Goal: Transaction & Acquisition: Obtain resource

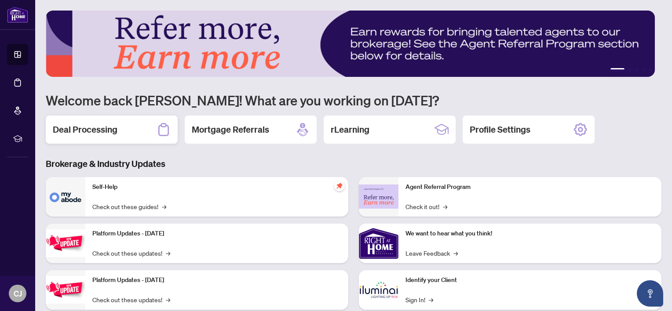
click at [75, 126] on h2 "Deal Processing" at bounding box center [85, 130] width 65 height 12
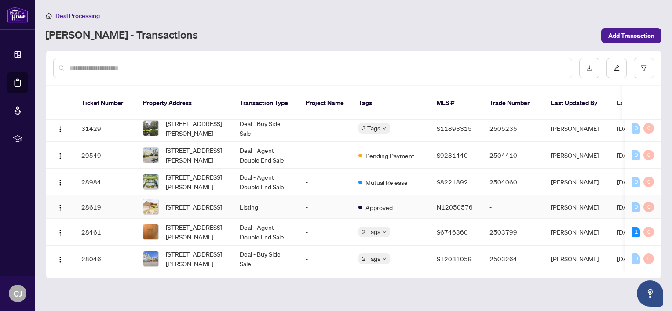
scroll to position [474, 0]
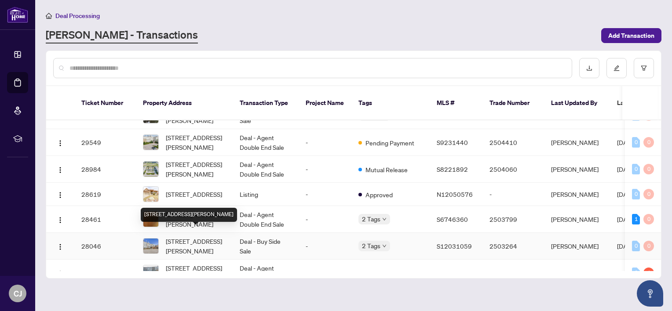
click at [198, 237] on span "[STREET_ADDRESS][PERSON_NAME]" at bounding box center [196, 246] width 60 height 19
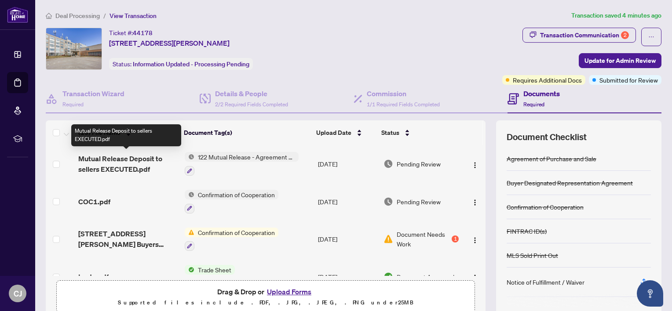
click at [130, 158] on span "Mutual Release Deposit to sellers EXECUTED.pdf" at bounding box center [127, 163] width 99 height 21
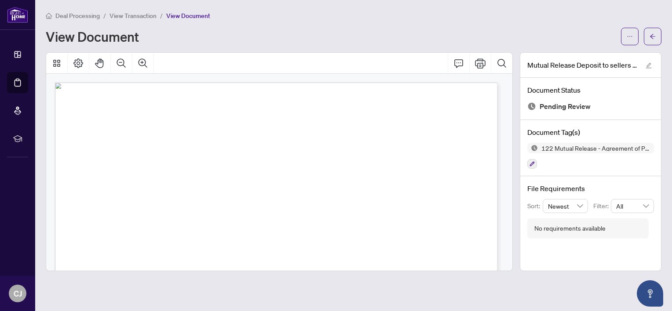
click at [627, 33] on span "button" at bounding box center [630, 36] width 6 height 14
click at [586, 55] on span "Download" at bounding box center [598, 56] width 67 height 10
click at [130, 14] on span "View Transaction" at bounding box center [133, 16] width 47 height 8
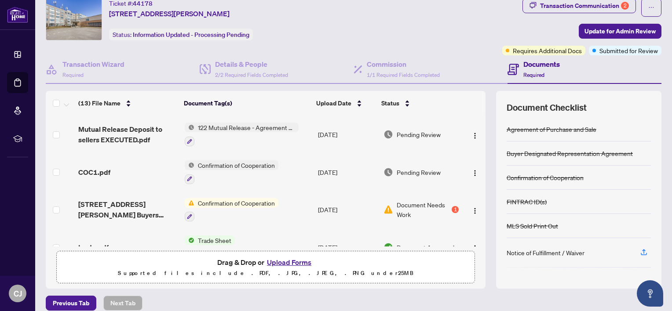
scroll to position [44, 0]
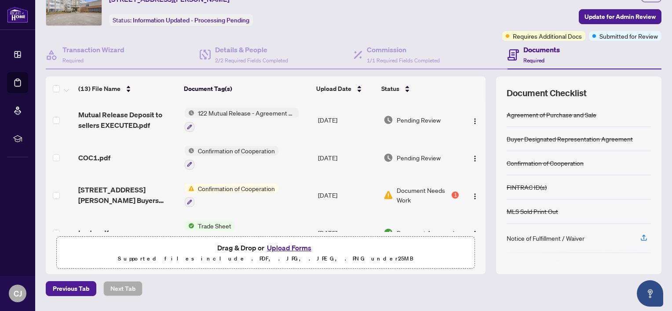
click at [234, 147] on span "Confirmation of Cooperation" at bounding box center [236, 151] width 84 height 10
click at [100, 153] on span "COC1.pdf" at bounding box center [94, 158] width 32 height 11
